Goal: Task Accomplishment & Management: Use online tool/utility

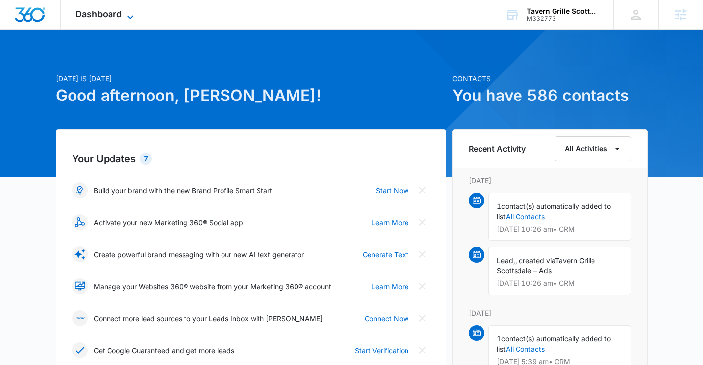
click at [111, 15] on span "Dashboard" at bounding box center [98, 14] width 46 height 10
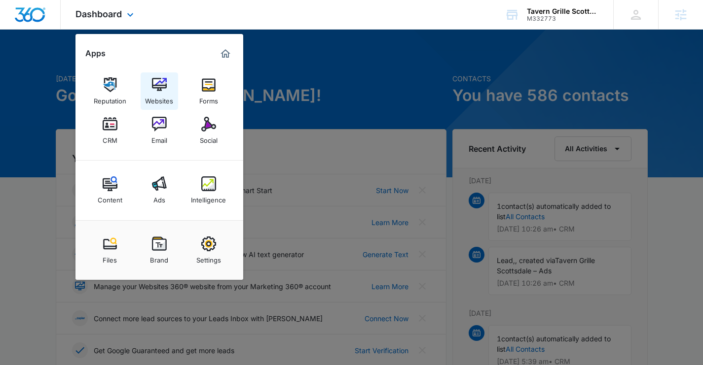
click at [164, 86] on img at bounding box center [159, 84] width 15 height 15
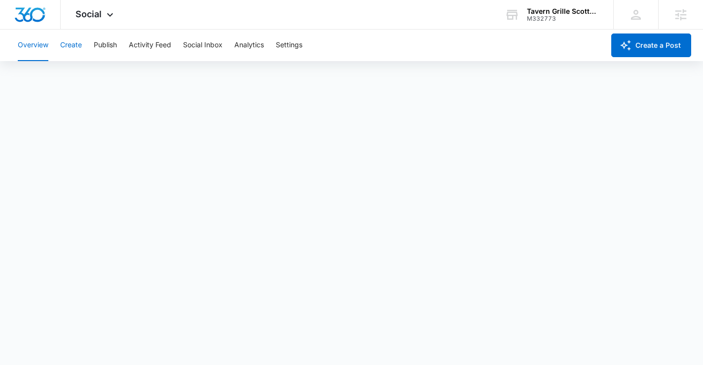
click at [72, 41] on button "Create" at bounding box center [71, 46] width 22 height 32
click at [74, 47] on button "Create" at bounding box center [71, 46] width 22 height 32
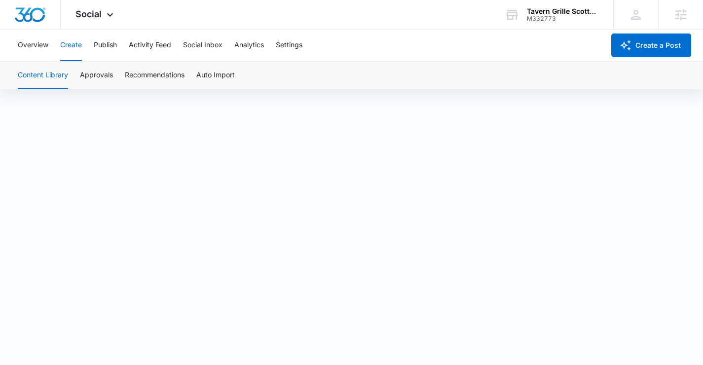
scroll to position [7, 0]
click at [97, 74] on button "Approvals" at bounding box center [96, 76] width 33 height 28
